Goal: Information Seeking & Learning: Learn about a topic

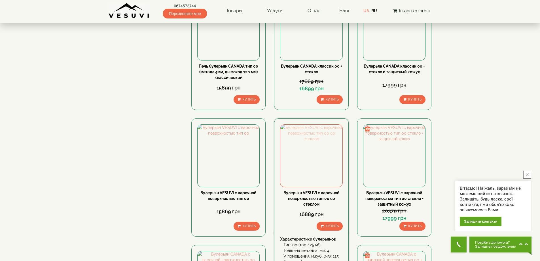
scroll to position [227, 0]
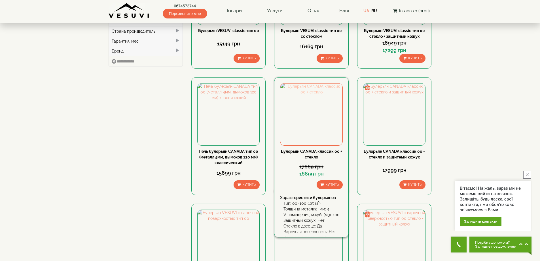
click at [318, 83] on img at bounding box center [311, 114] width 62 height 62
